Goal: Task Accomplishment & Management: Manage account settings

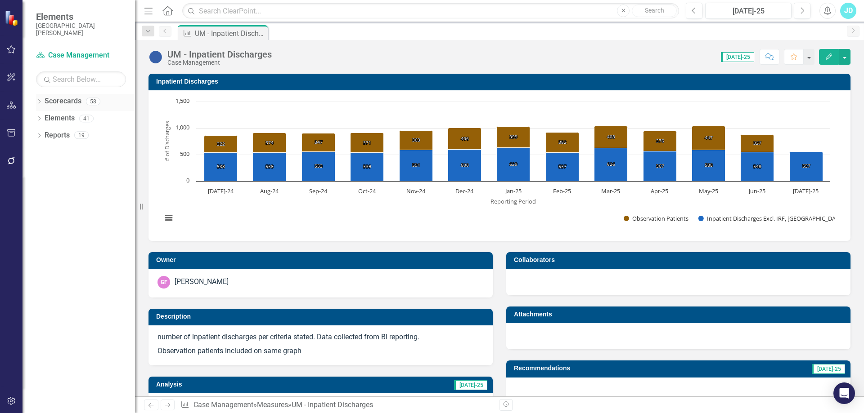
click at [39, 103] on icon "Dropdown" at bounding box center [39, 102] width 6 height 5
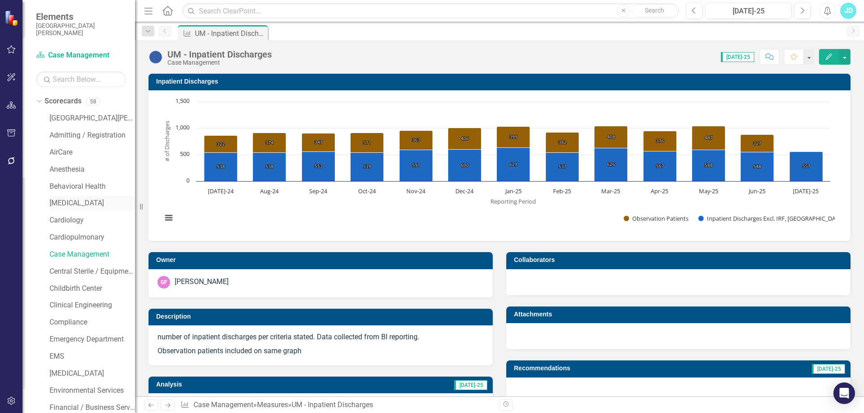
click at [69, 249] on div "Case Management" at bounding box center [91, 254] width 85 height 15
click at [68, 256] on link "Case Management" at bounding box center [91, 255] width 85 height 10
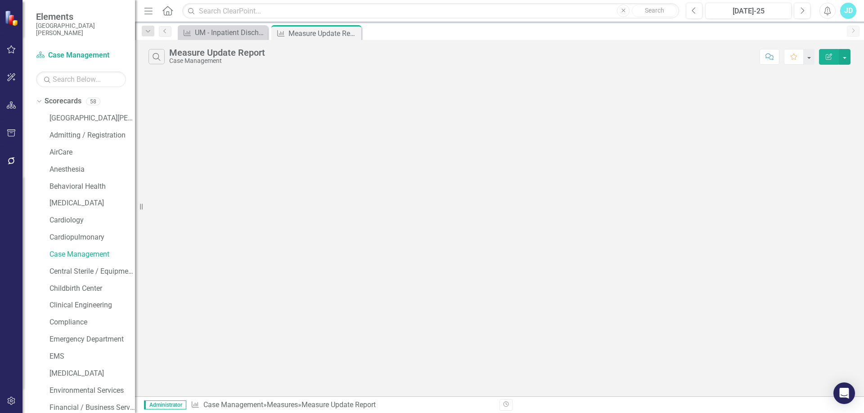
click at [36, 100] on div "Dropdown Scorecards [GEOGRAPHIC_DATA][PERSON_NAME] Admitting / Registration Air…" at bounding box center [78, 253] width 112 height 319
click at [38, 101] on icon "Dropdown" at bounding box center [38, 101] width 5 height 6
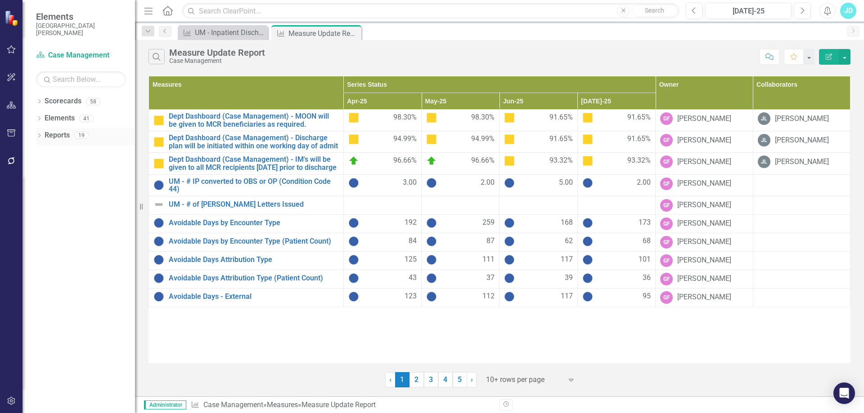
click at [38, 132] on div "Dropdown Reports 19" at bounding box center [85, 136] width 99 height 17
click at [38, 135] on icon "Dropdown" at bounding box center [39, 136] width 6 height 5
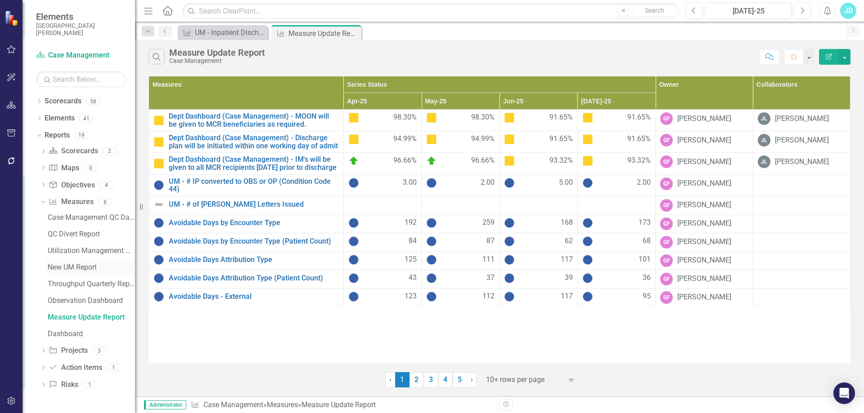
click at [75, 266] on div "New UM Report" at bounding box center [91, 268] width 87 height 8
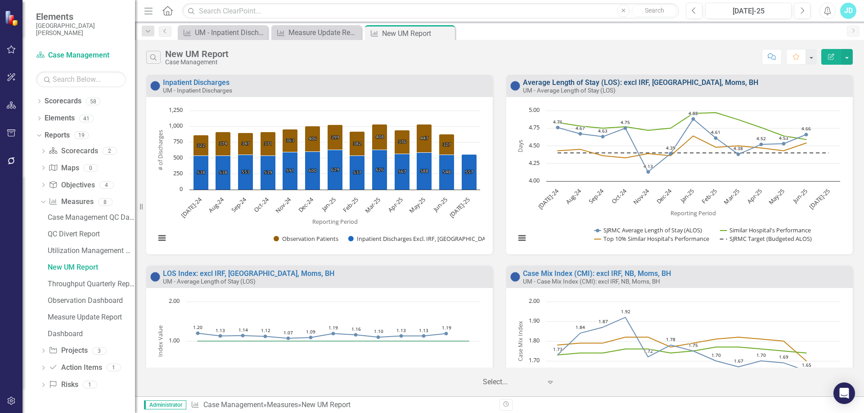
click at [648, 80] on link "Average Length of Stay (LOS): excl IRF, [GEOGRAPHIC_DATA], Moms, BH" at bounding box center [640, 82] width 235 height 9
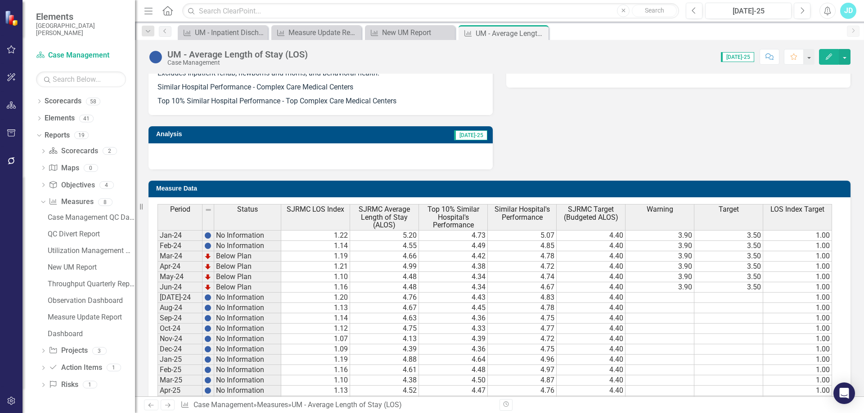
scroll to position [609, 0]
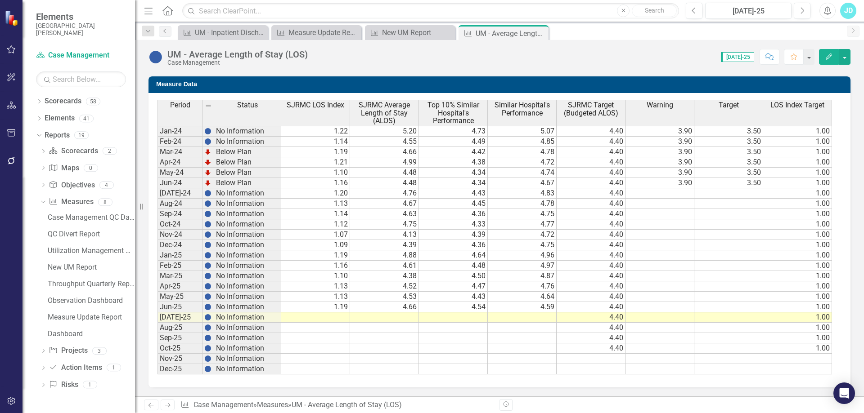
click at [463, 287] on td "4.47" at bounding box center [453, 287] width 69 height 10
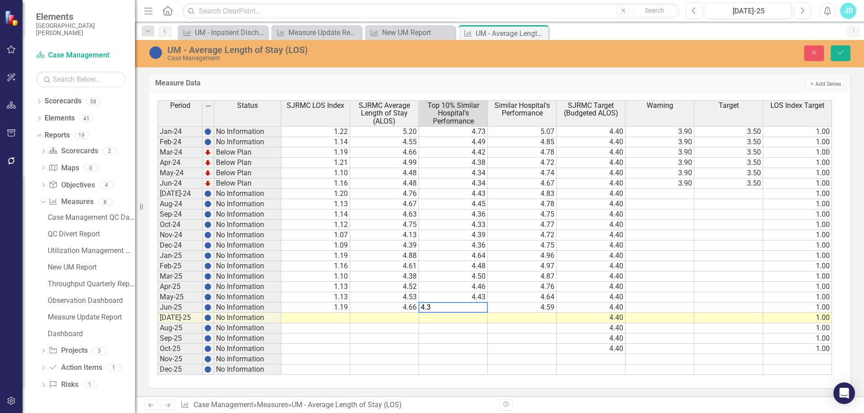
type textarea "4.37"
type textarea "4.51"
click at [839, 51] on icon "Save" at bounding box center [840, 52] width 8 height 6
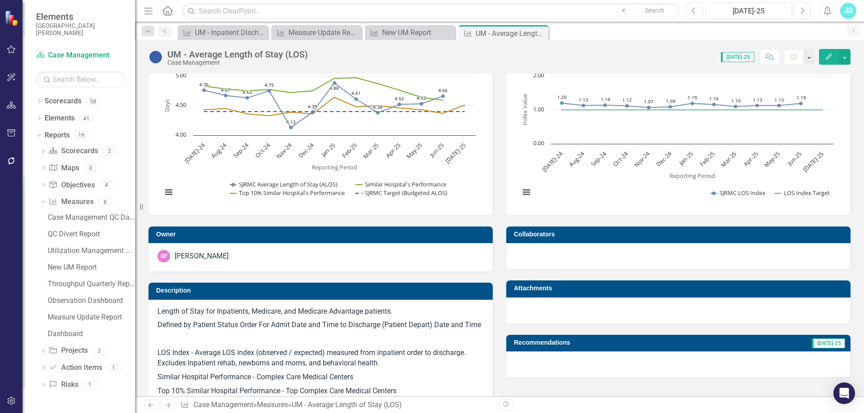
scroll to position [25, 0]
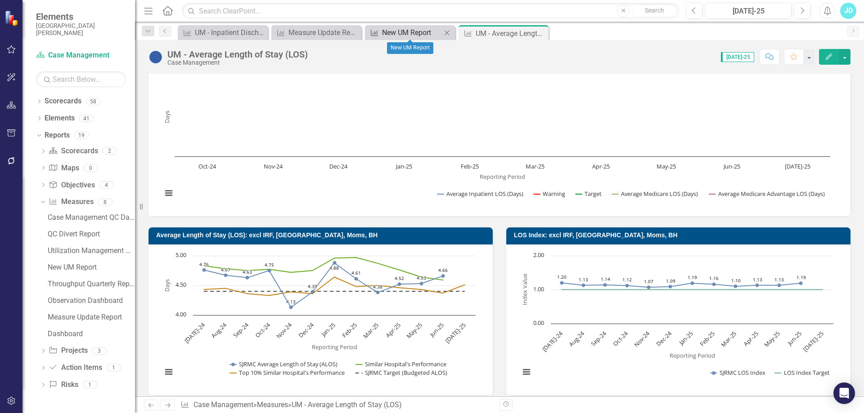
click at [406, 32] on div "New UM Report" at bounding box center [411, 32] width 59 height 11
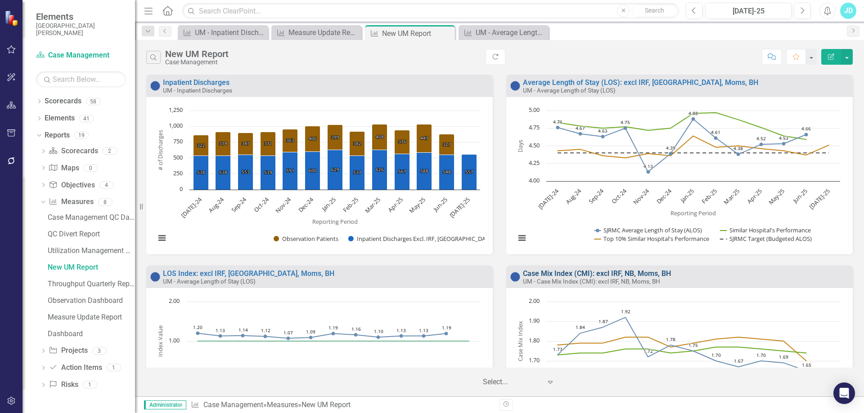
click at [585, 273] on link "Case Mix Index (CMI): excl IRF, NB, Moms, BH" at bounding box center [597, 273] width 148 height 9
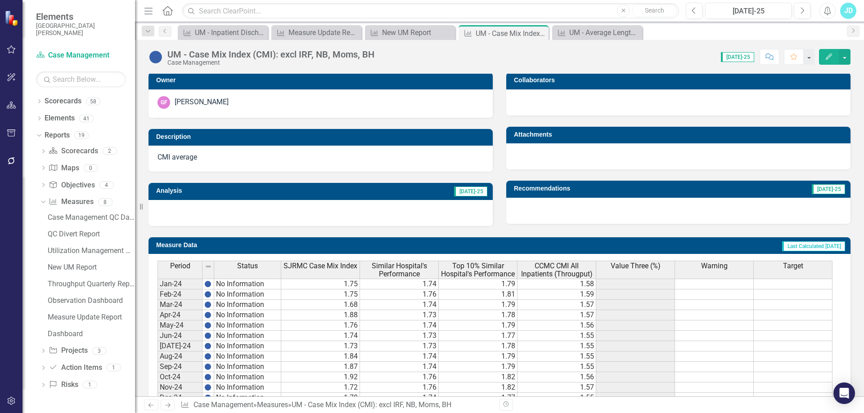
scroll to position [315, 0]
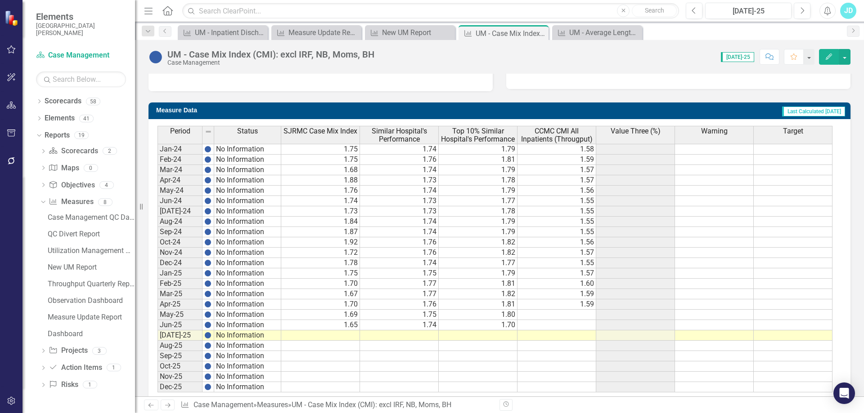
click at [493, 306] on td "1.81" at bounding box center [478, 305] width 79 height 10
click at [496, 327] on td "1.70" at bounding box center [478, 325] width 79 height 10
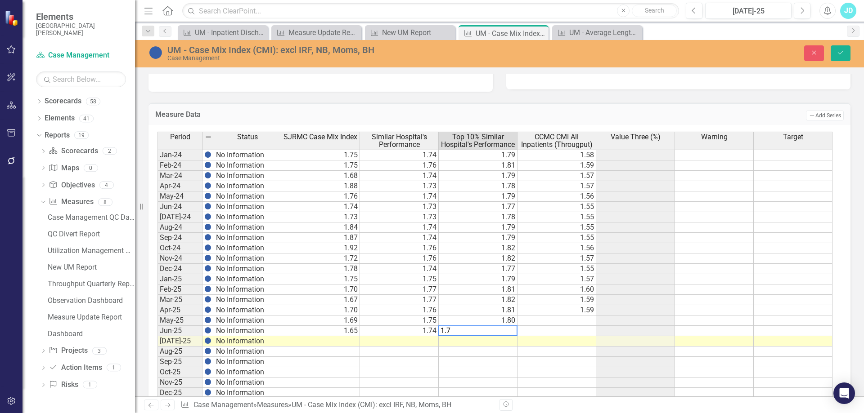
type textarea "1.77"
type textarea "1.82"
click at [845, 53] on button "Save" at bounding box center [840, 53] width 20 height 16
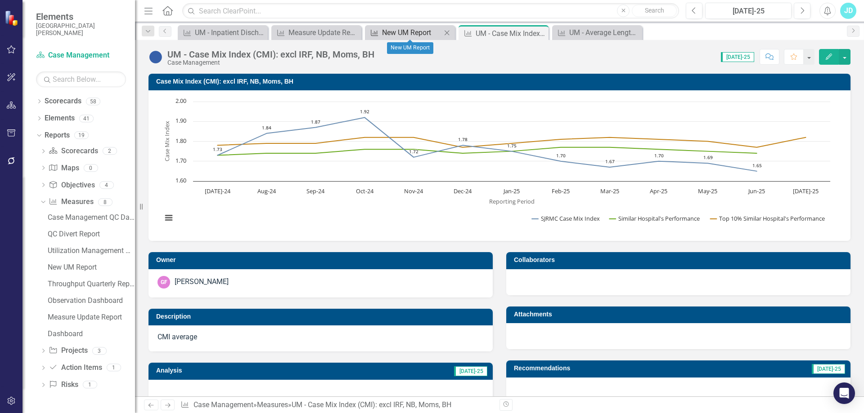
click at [410, 32] on div "New UM Report" at bounding box center [411, 32] width 59 height 11
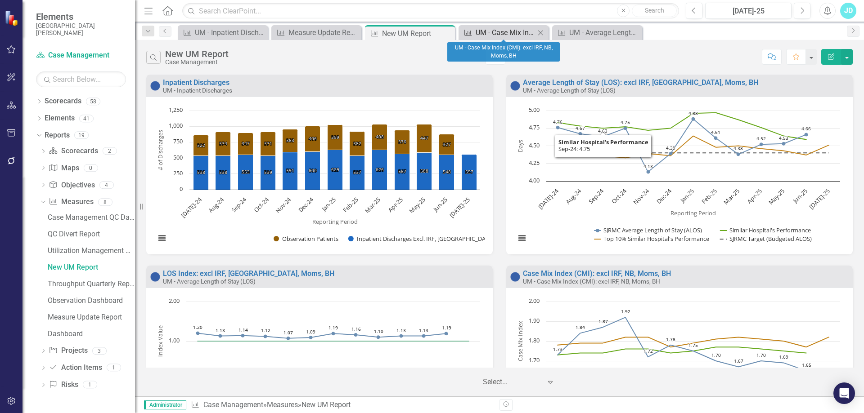
click at [517, 34] on div "UM - Case Mix Index (CMI): excl IRF, NB, Moms, BH" at bounding box center [504, 32] width 59 height 11
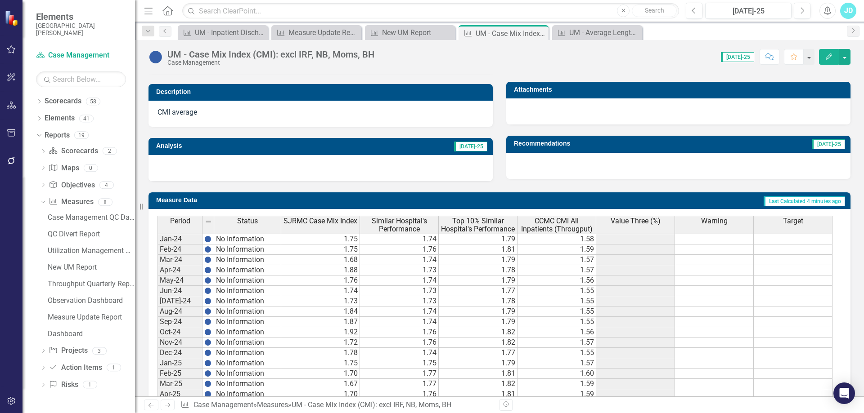
scroll to position [333, 0]
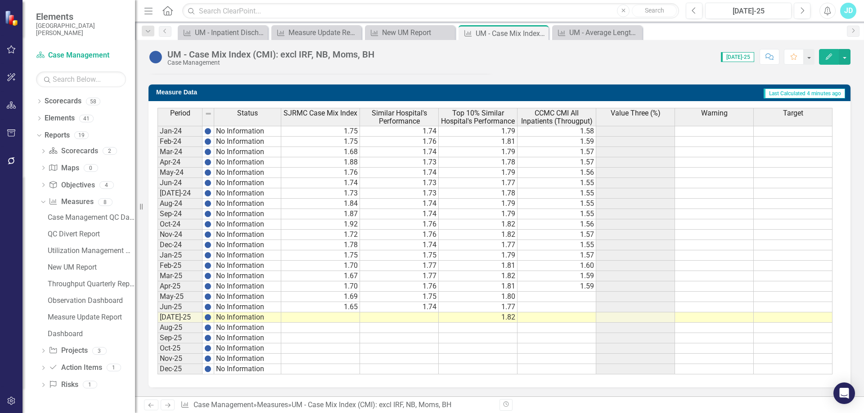
click at [410, 288] on td "1.76" at bounding box center [399, 287] width 79 height 10
click at [411, 297] on td "1.75" at bounding box center [399, 297] width 79 height 10
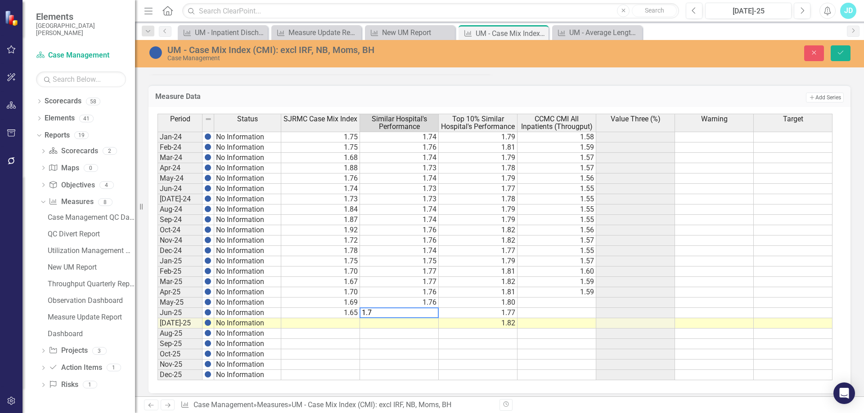
type textarea "1.73"
type textarea "1.78"
click at [847, 55] on button "Save" at bounding box center [840, 53] width 20 height 16
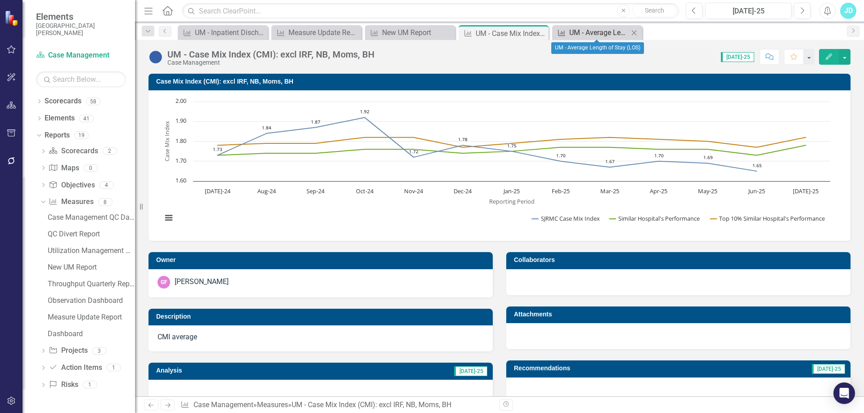
click at [594, 32] on div "UM - Average Length of Stay (LOS)" at bounding box center [598, 32] width 59 height 11
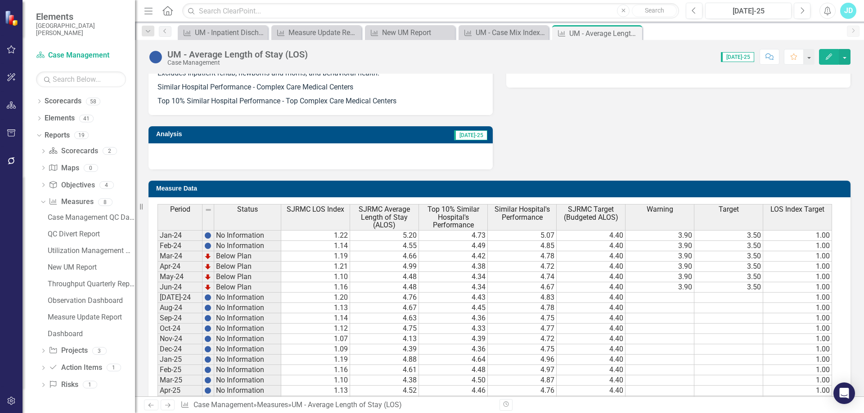
scroll to position [609, 0]
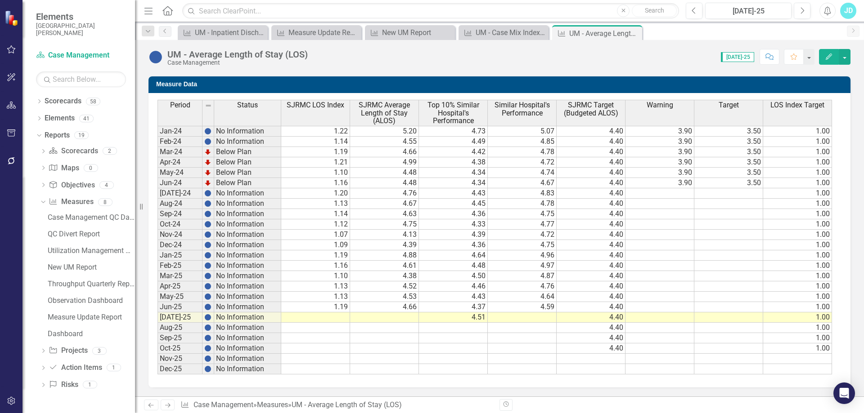
click at [535, 298] on td "4.64" at bounding box center [522, 297] width 69 height 10
click at [525, 285] on td "4.76" at bounding box center [522, 287] width 69 height 10
click at [525, 296] on td "4.64" at bounding box center [522, 297] width 69 height 10
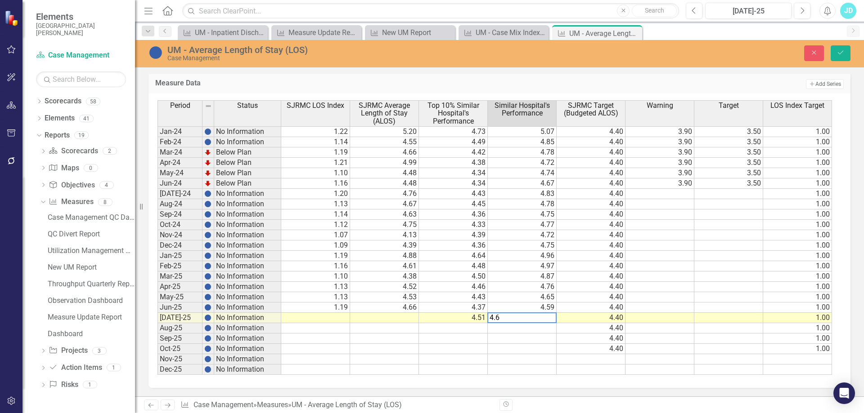
type textarea "4.62"
click at [846, 52] on button "Save" at bounding box center [840, 53] width 20 height 16
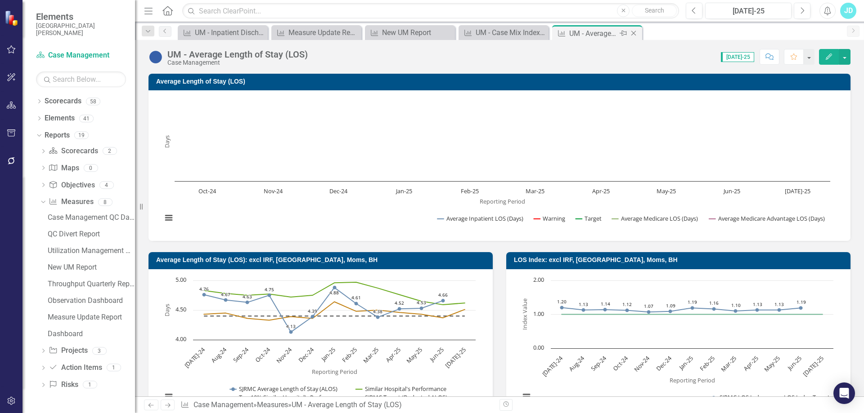
click at [633, 31] on icon "Close" at bounding box center [633, 33] width 9 height 7
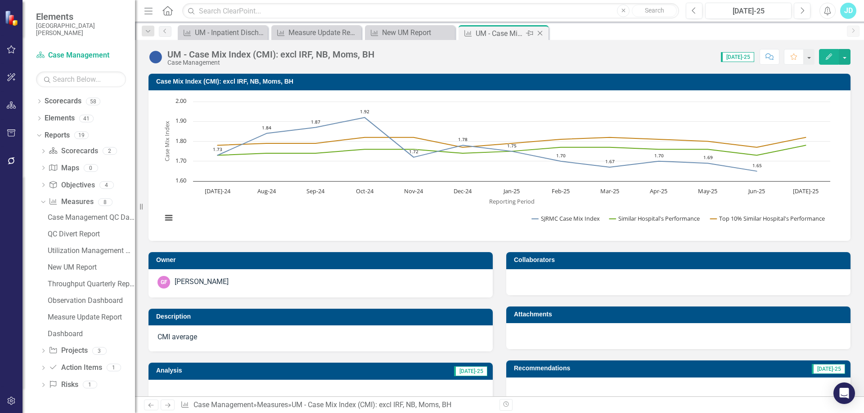
click at [540, 35] on icon "Close" at bounding box center [539, 33] width 9 height 7
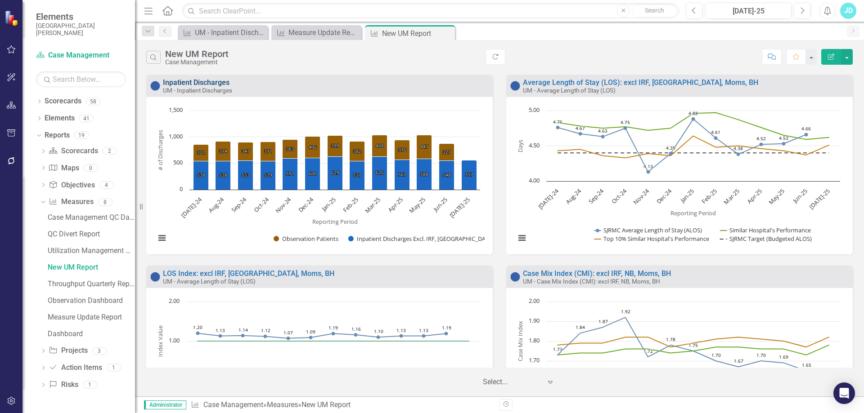
click at [185, 82] on link "Inpatient Discharges" at bounding box center [196, 82] width 67 height 9
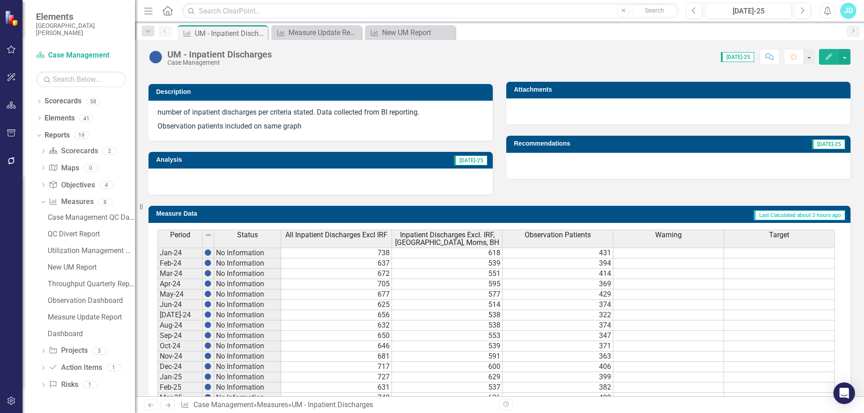
scroll to position [347, 0]
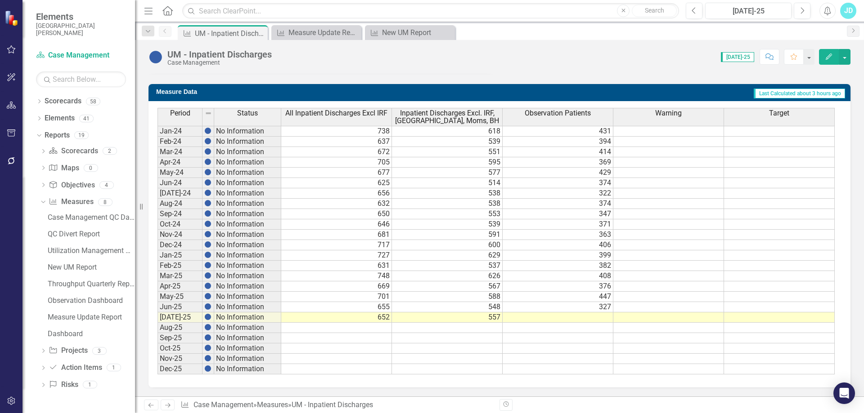
click at [596, 289] on td "376" at bounding box center [557, 287] width 111 height 10
click at [594, 293] on td "447" at bounding box center [557, 297] width 111 height 10
click at [592, 307] on td "327" at bounding box center [557, 307] width 111 height 10
click at [589, 319] on td at bounding box center [557, 318] width 111 height 10
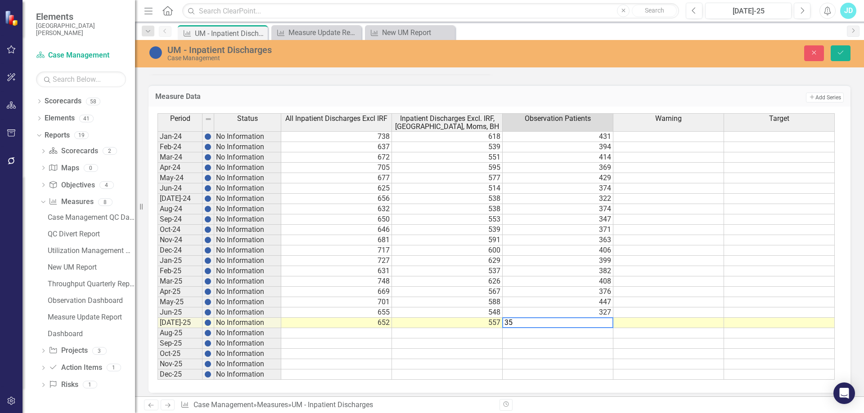
type textarea "355"
click at [840, 51] on icon "Save" at bounding box center [840, 52] width 8 height 6
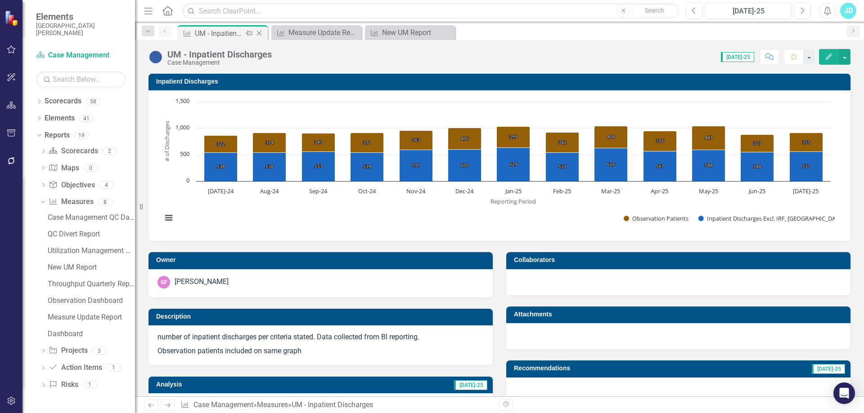
click at [261, 33] on icon "Close" at bounding box center [259, 33] width 9 height 7
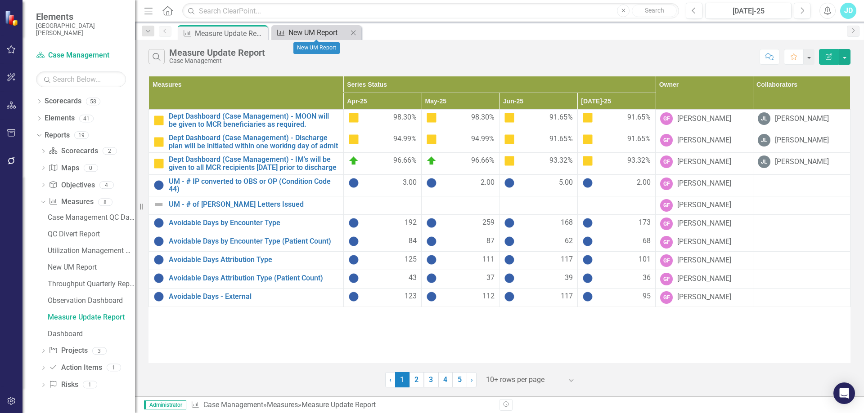
click at [299, 36] on div "New UM Report" at bounding box center [317, 32] width 59 height 11
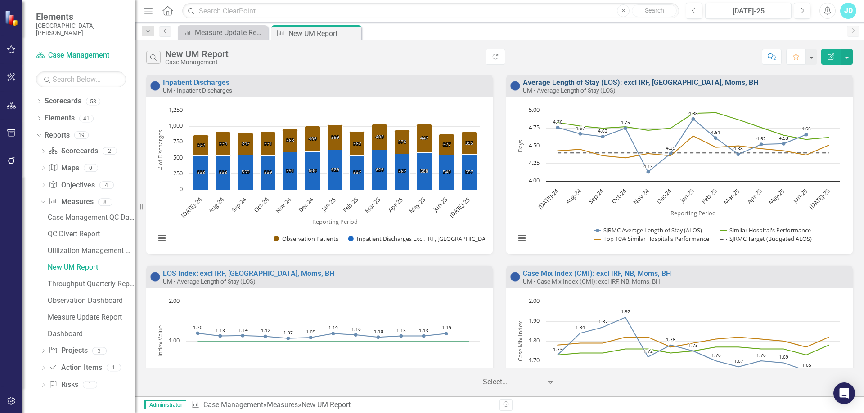
click at [593, 82] on link "Average Length of Stay (LOS): excl IRF, [GEOGRAPHIC_DATA], Moms, BH" at bounding box center [640, 82] width 235 height 9
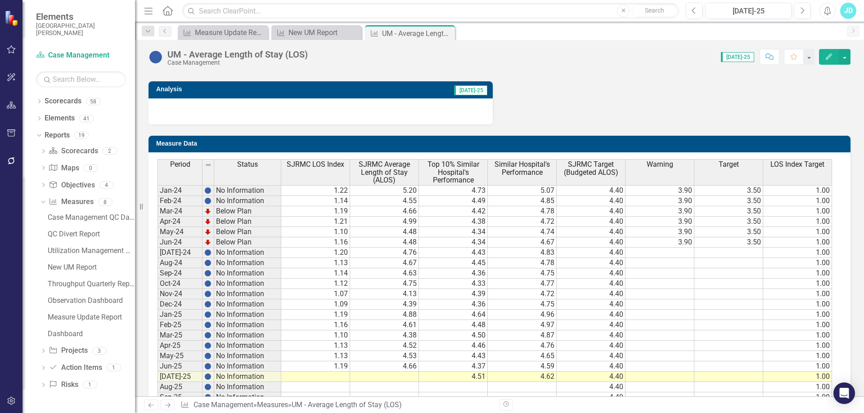
scroll to position [609, 0]
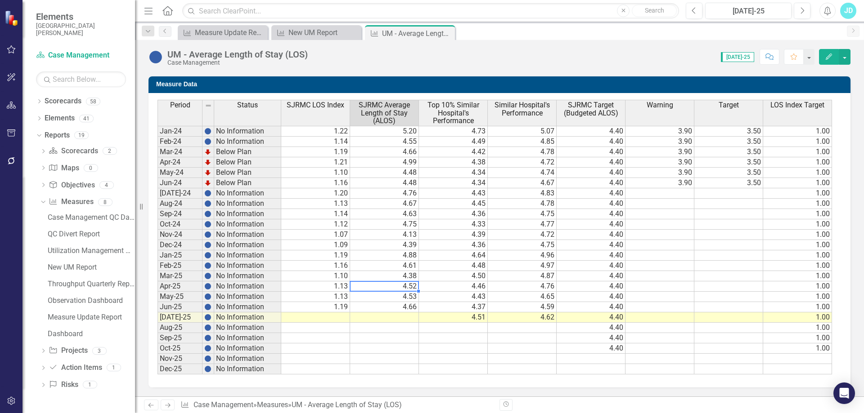
click at [396, 287] on td "4.52" at bounding box center [384, 287] width 69 height 10
click at [392, 296] on td "4.53" at bounding box center [384, 297] width 69 height 10
click at [392, 307] on td "4.66" at bounding box center [384, 307] width 69 height 10
click at [392, 317] on td at bounding box center [384, 318] width 69 height 10
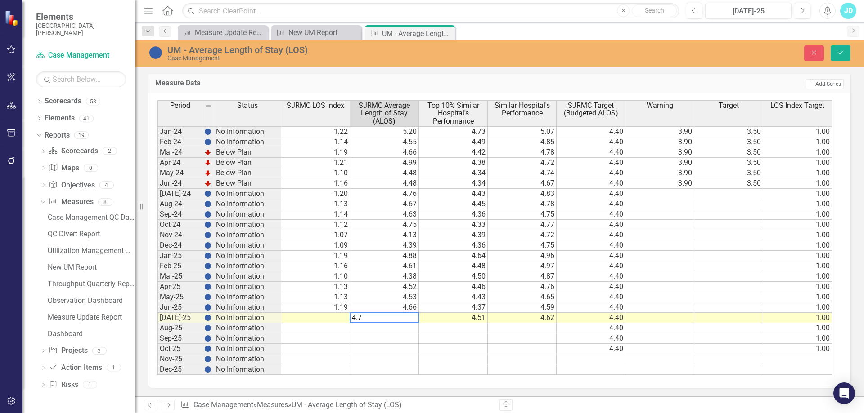
type textarea "4.75"
click at [329, 321] on td at bounding box center [315, 318] width 69 height 10
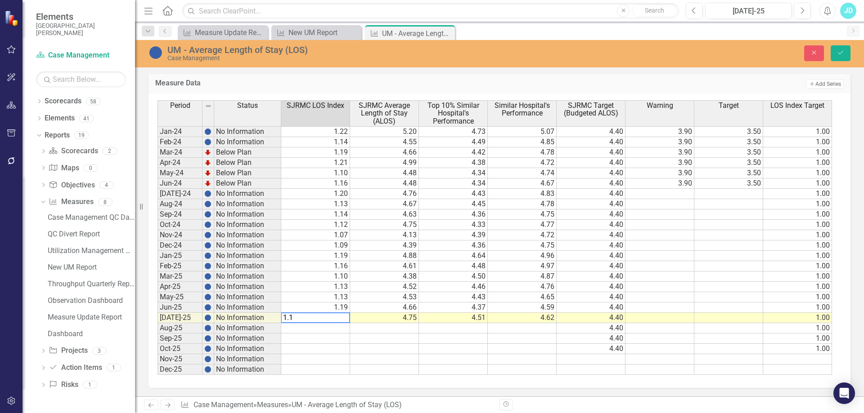
type textarea "1.16"
click at [843, 54] on icon "Save" at bounding box center [840, 52] width 8 height 6
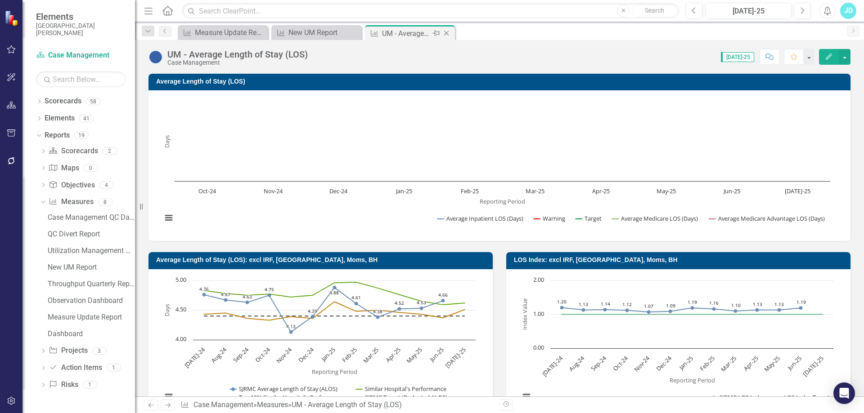
click at [448, 36] on icon "Close" at bounding box center [446, 33] width 9 height 7
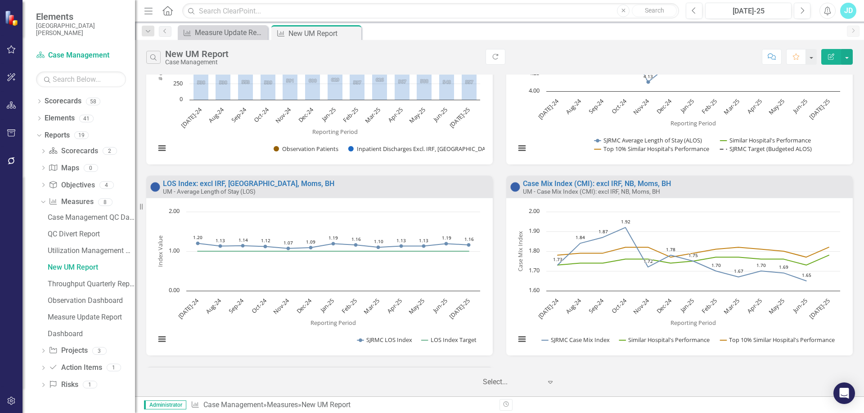
scroll to position [180, 0]
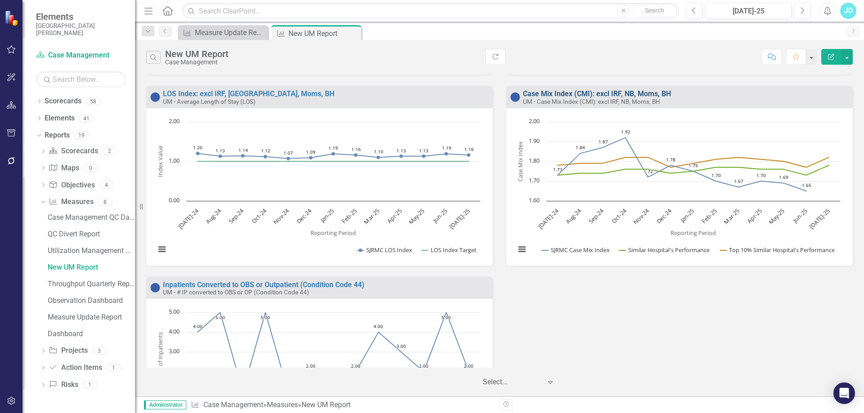
click at [573, 92] on link "Case Mix Index (CMI): excl IRF, NB, Moms, BH" at bounding box center [597, 94] width 148 height 9
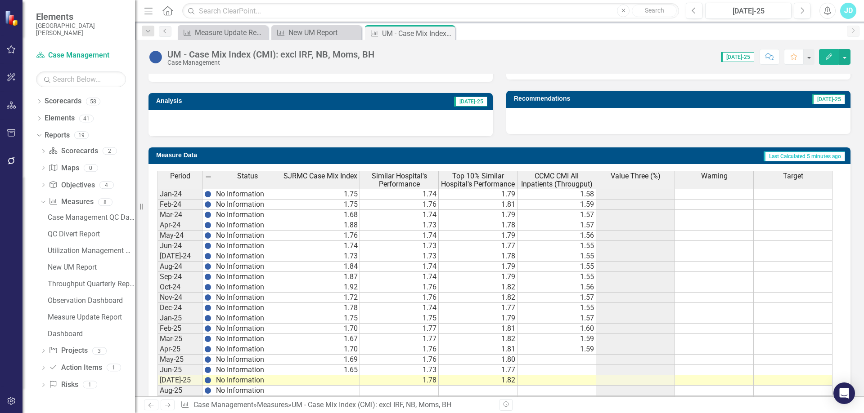
scroll to position [333, 0]
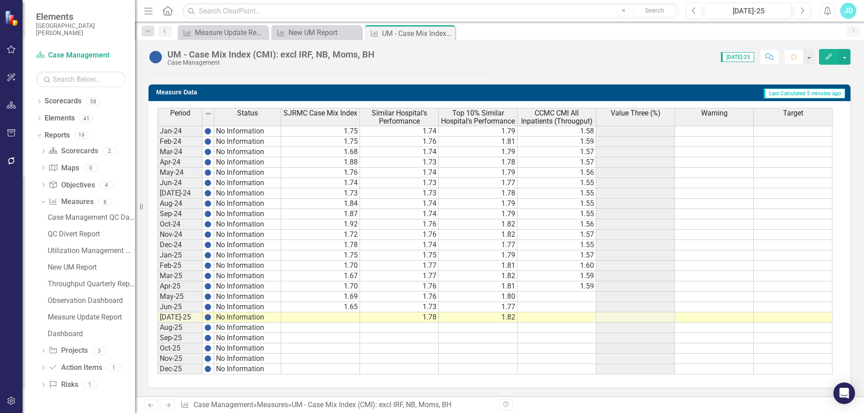
click at [354, 295] on td "1.69" at bounding box center [320, 297] width 79 height 10
click at [351, 309] on td "1.65" at bounding box center [320, 307] width 79 height 10
click at [351, 317] on td at bounding box center [320, 318] width 79 height 10
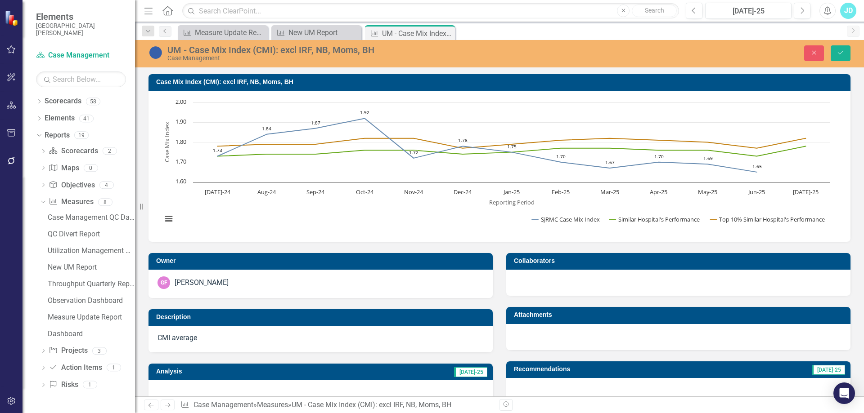
scroll to position [333, 0]
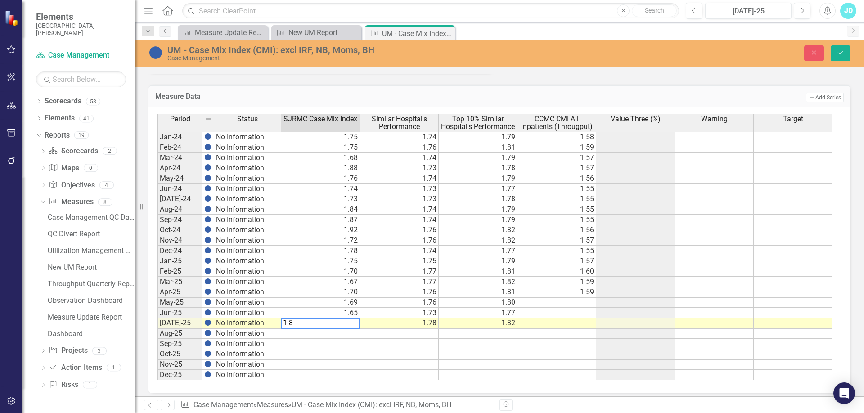
type textarea "1.86"
click at [840, 54] on icon "Save" at bounding box center [840, 52] width 8 height 6
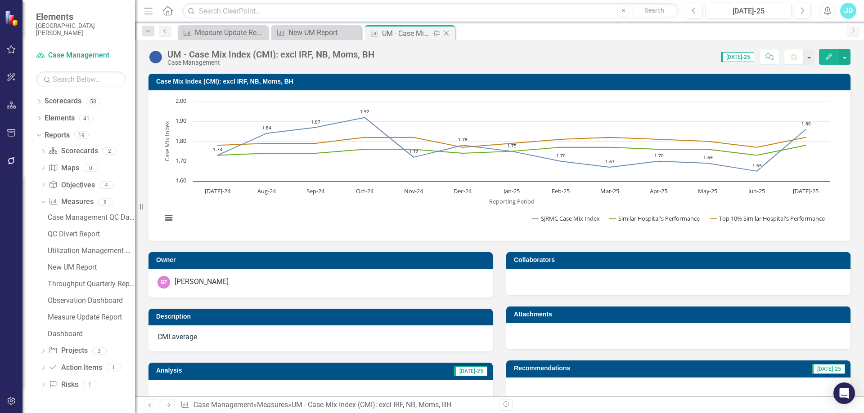
click at [446, 33] on icon at bounding box center [446, 33] width 5 height 5
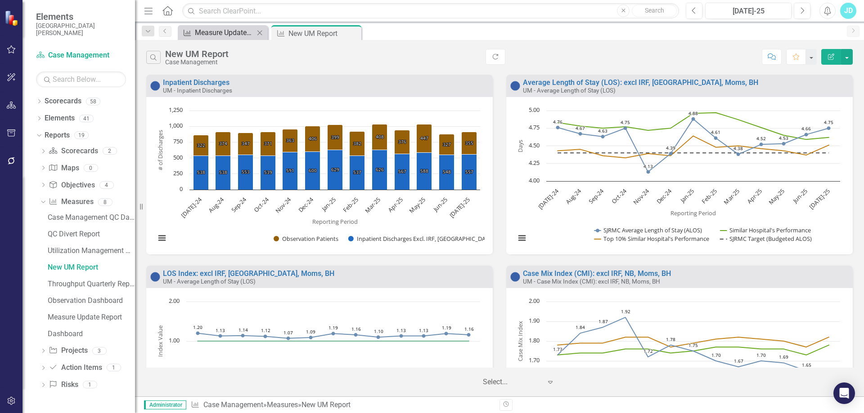
click at [233, 35] on div "Measure Update Report" at bounding box center [224, 32] width 59 height 11
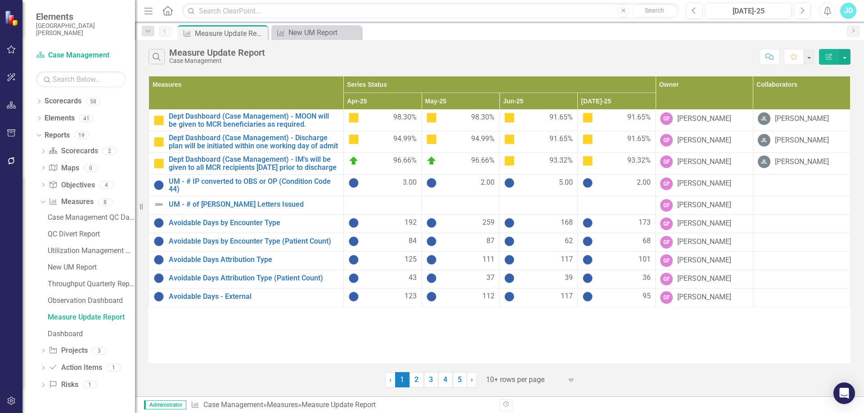
click at [0, 0] on icon "Close" at bounding box center [0, 0] width 0 height 0
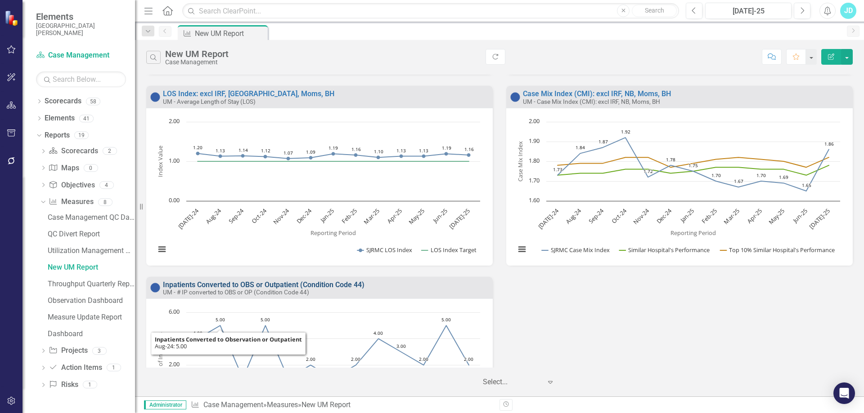
scroll to position [280, 0]
